Goal: Register for event/course

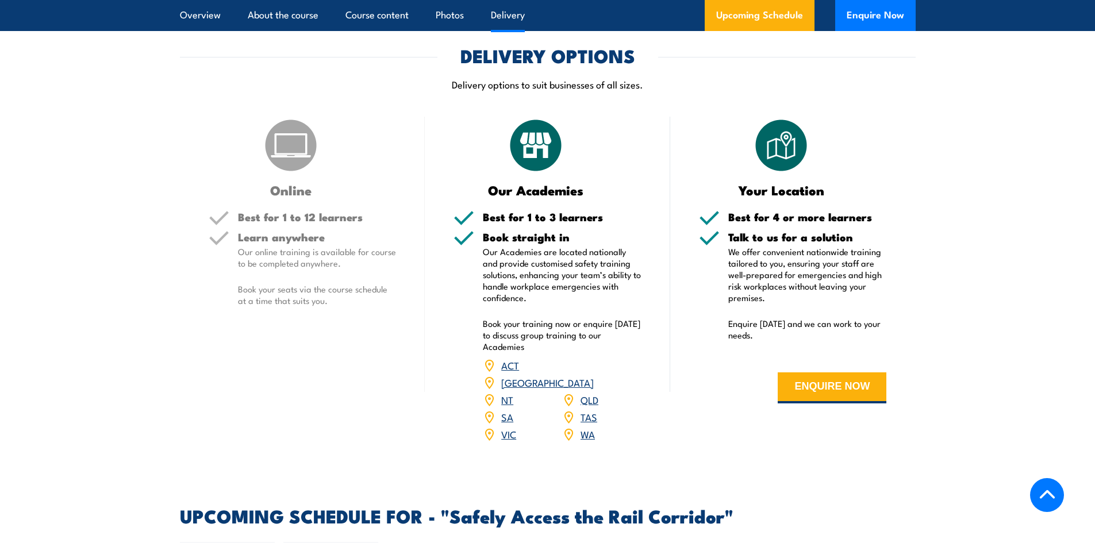
scroll to position [1379, 0]
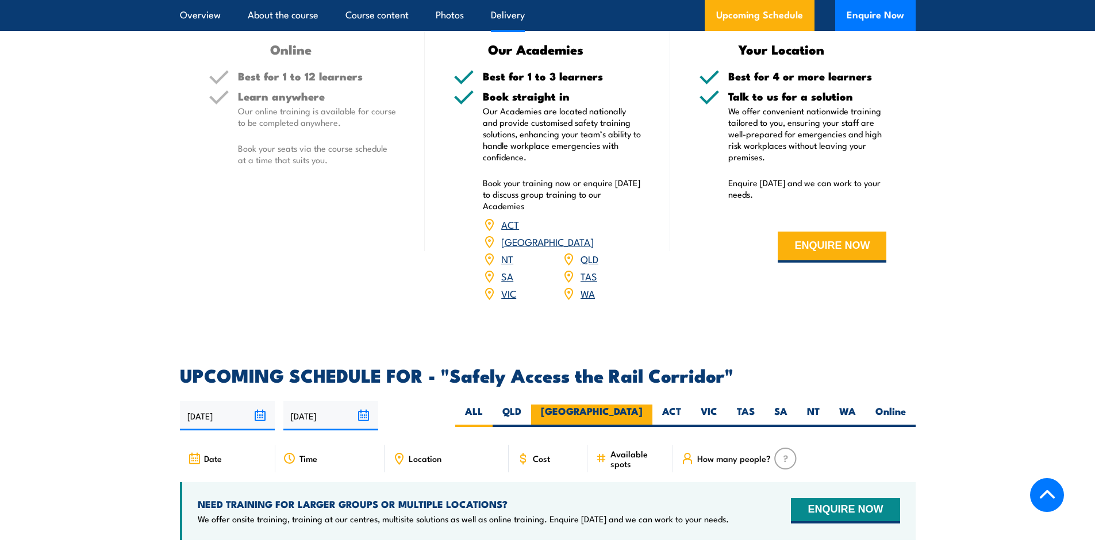
click at [633, 405] on label "[GEOGRAPHIC_DATA]" at bounding box center [591, 416] width 121 height 22
click at [642, 405] on input "[GEOGRAPHIC_DATA]" at bounding box center [645, 408] width 7 height 7
radio input "true"
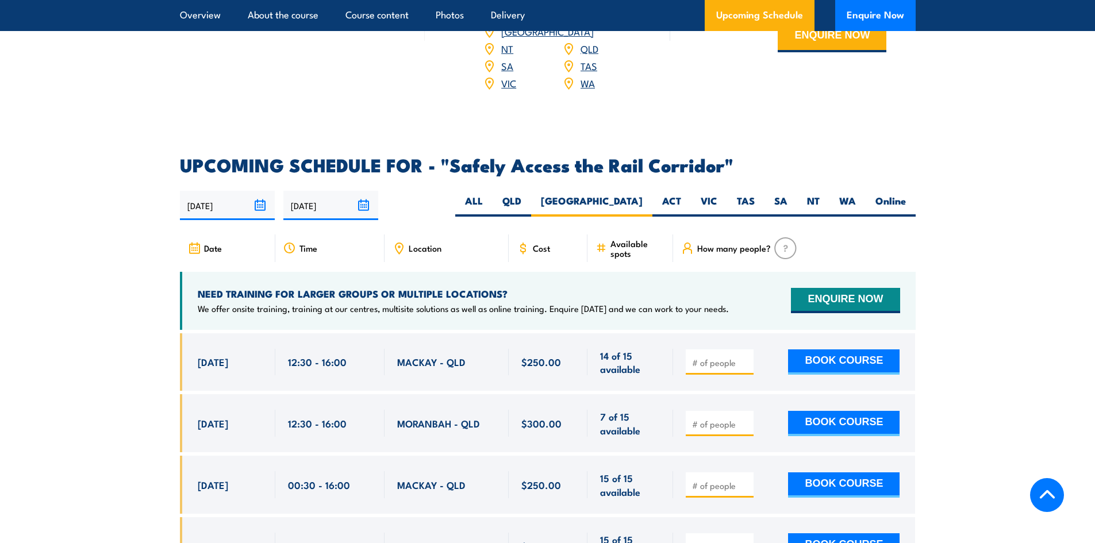
scroll to position [1666, 0]
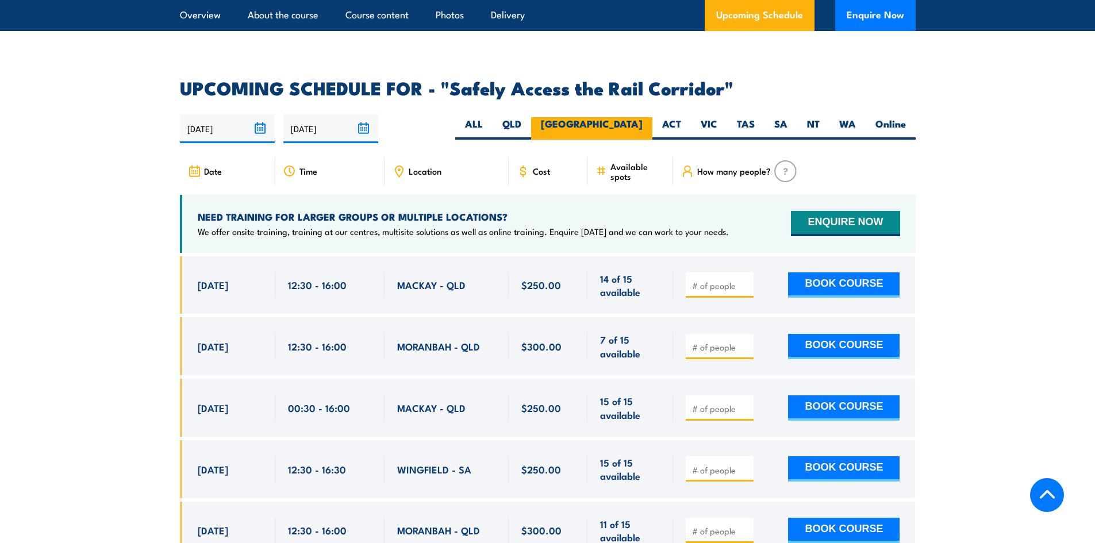
click at [631, 117] on label "[GEOGRAPHIC_DATA]" at bounding box center [591, 128] width 121 height 22
click at [642, 117] on input "[GEOGRAPHIC_DATA]" at bounding box center [645, 120] width 7 height 7
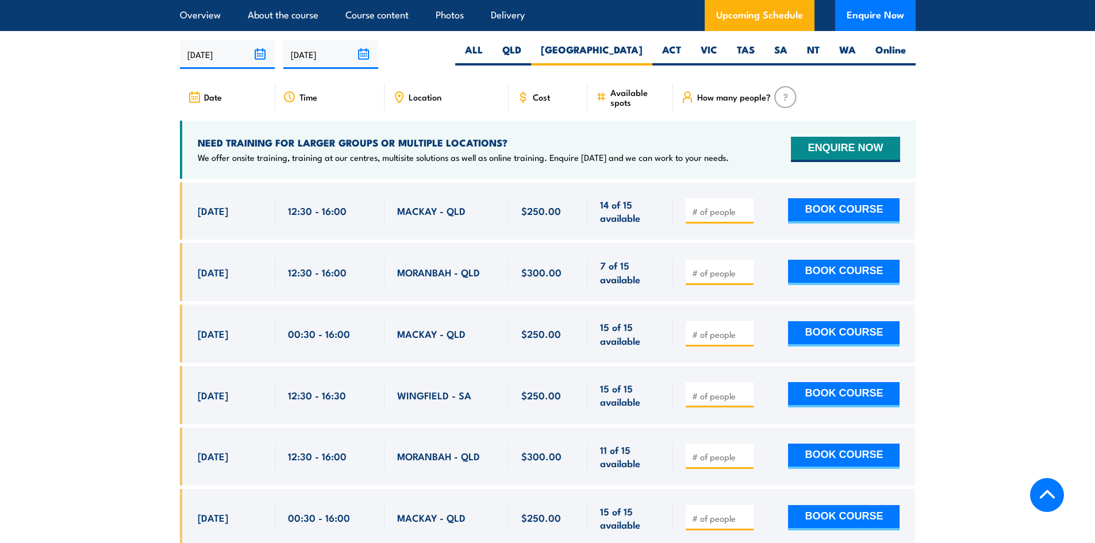
scroll to position [1683, 0]
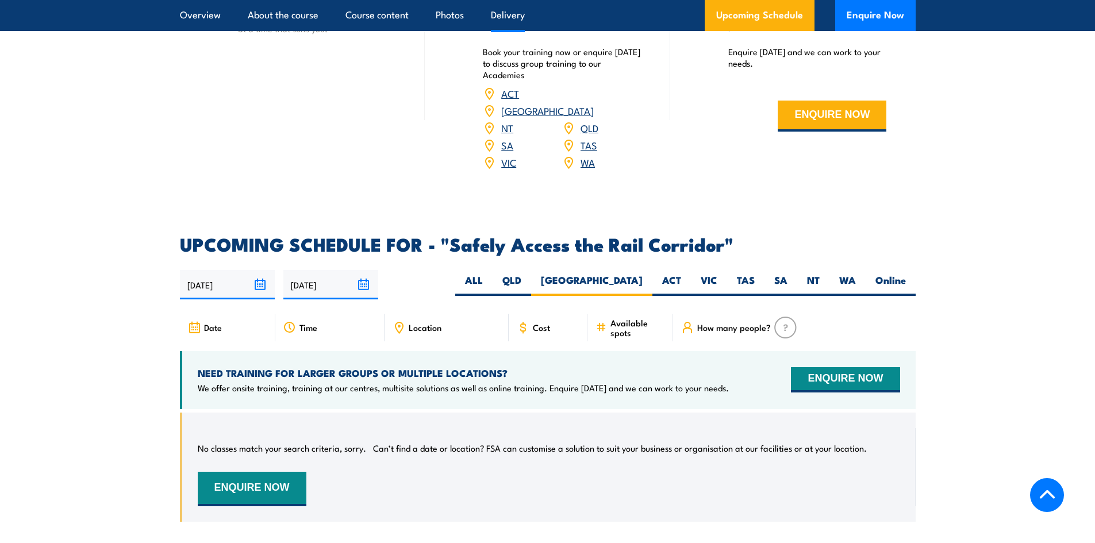
scroll to position [1499, 0]
